Goal: Use online tool/utility: Utilize a website feature to perform a specific function

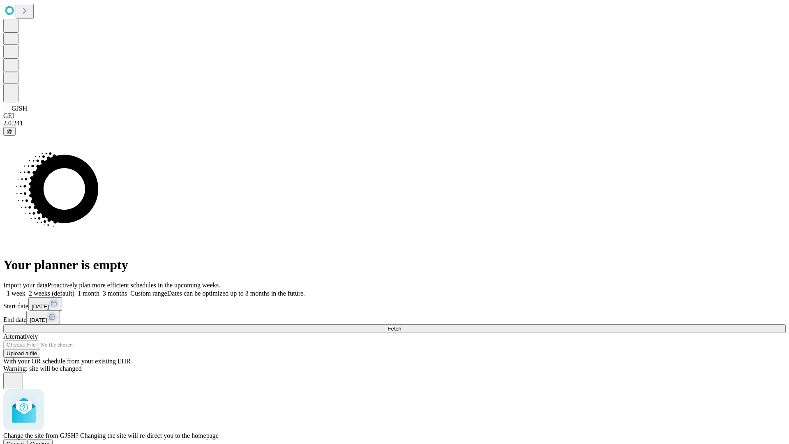
click at [50, 441] on span "Confirm" at bounding box center [39, 444] width 19 height 6
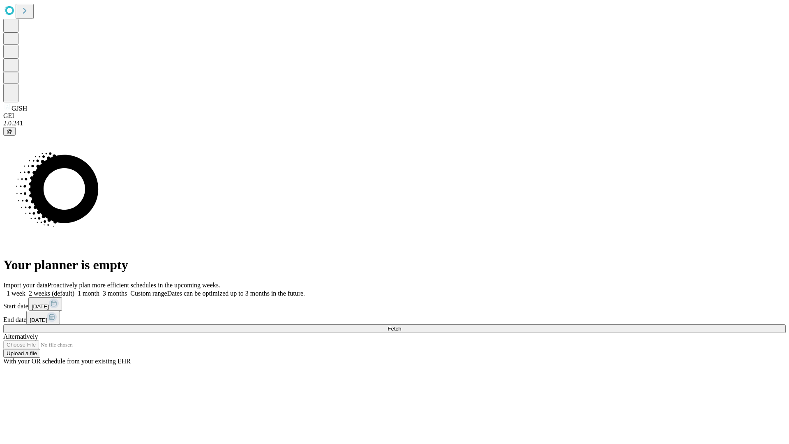
click at [99, 290] on label "1 month" at bounding box center [86, 293] width 25 height 7
click at [401, 326] on span "Fetch" at bounding box center [395, 329] width 14 height 6
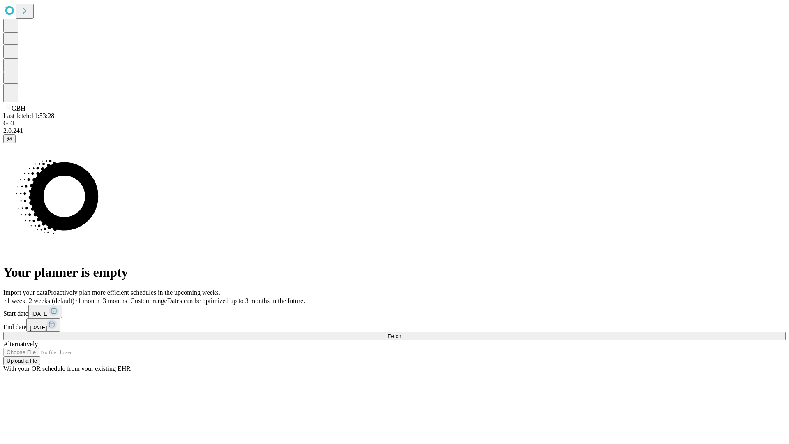
click at [99, 297] on label "1 month" at bounding box center [86, 300] width 25 height 7
click at [401, 333] on span "Fetch" at bounding box center [395, 336] width 14 height 6
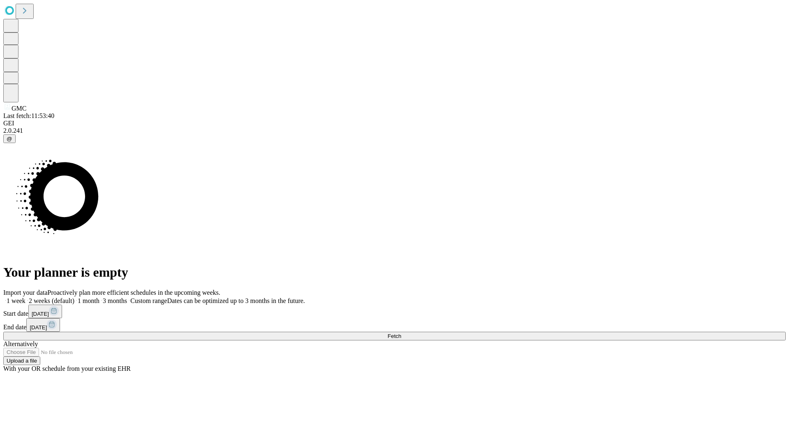
click at [99, 297] on label "1 month" at bounding box center [86, 300] width 25 height 7
click at [401, 333] on span "Fetch" at bounding box center [395, 336] width 14 height 6
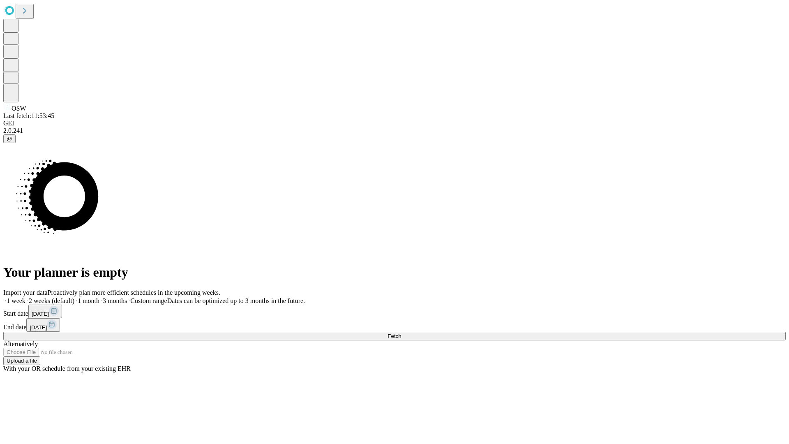
click at [99, 297] on label "1 month" at bounding box center [86, 300] width 25 height 7
click at [401, 333] on span "Fetch" at bounding box center [395, 336] width 14 height 6
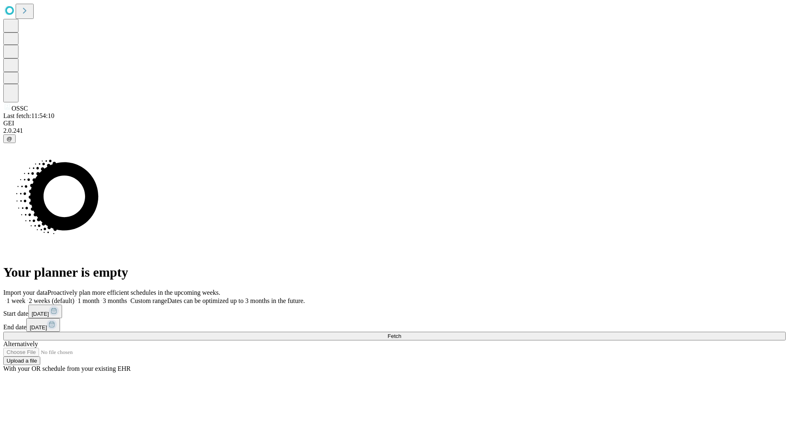
click at [99, 297] on label "1 month" at bounding box center [86, 300] width 25 height 7
click at [401, 333] on span "Fetch" at bounding box center [395, 336] width 14 height 6
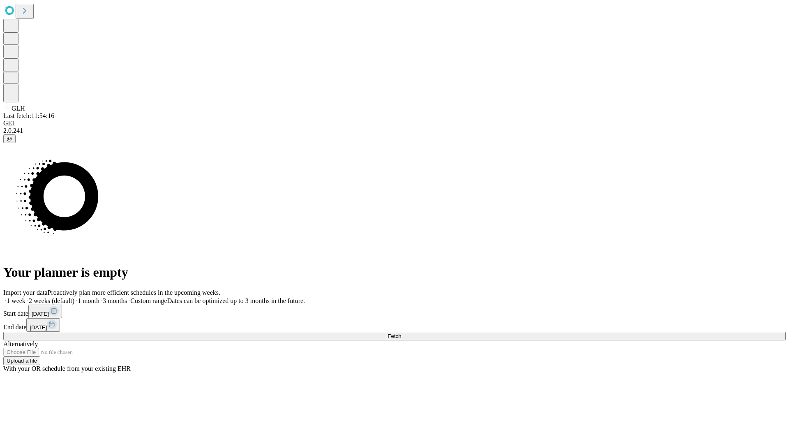
click at [99, 297] on label "1 month" at bounding box center [86, 300] width 25 height 7
click at [401, 333] on span "Fetch" at bounding box center [395, 336] width 14 height 6
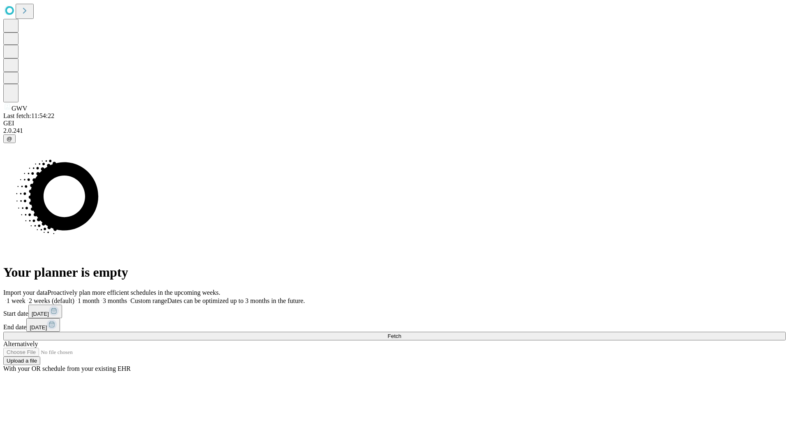
click at [99, 297] on label "1 month" at bounding box center [86, 300] width 25 height 7
click at [401, 333] on span "Fetch" at bounding box center [395, 336] width 14 height 6
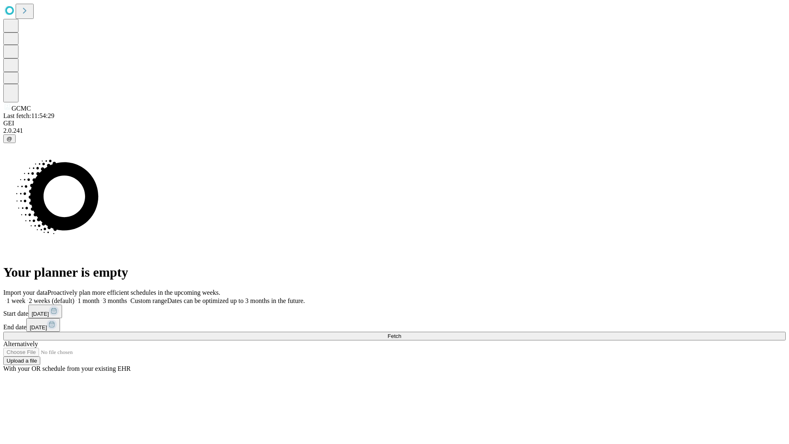
click at [99, 297] on label "1 month" at bounding box center [86, 300] width 25 height 7
click at [401, 333] on span "Fetch" at bounding box center [395, 336] width 14 height 6
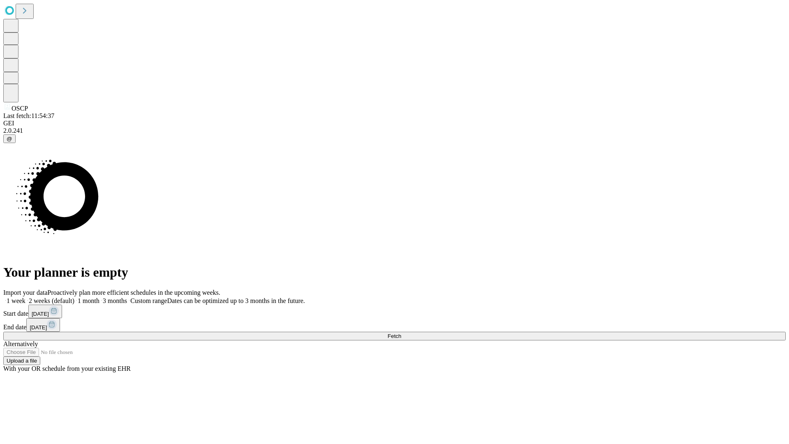
click at [99, 297] on label "1 month" at bounding box center [86, 300] width 25 height 7
click at [401, 333] on span "Fetch" at bounding box center [395, 336] width 14 height 6
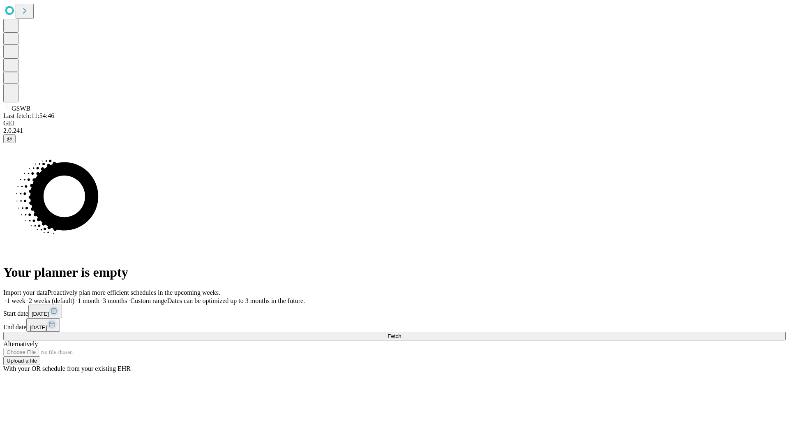
click at [401, 333] on span "Fetch" at bounding box center [395, 336] width 14 height 6
